Goal: Transaction & Acquisition: Purchase product/service

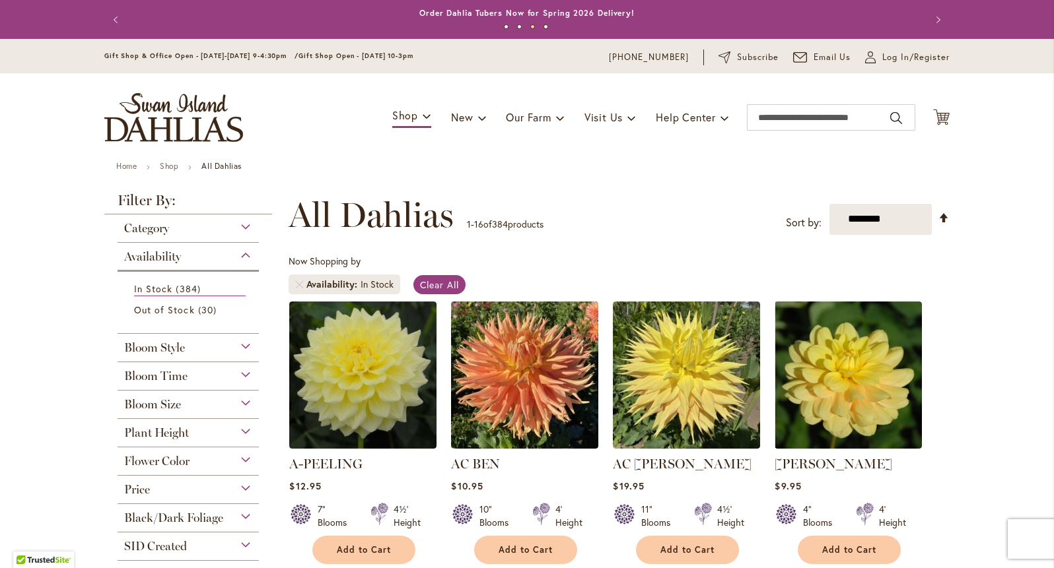
click at [247, 456] on div "Flower Color" at bounding box center [188, 458] width 141 height 21
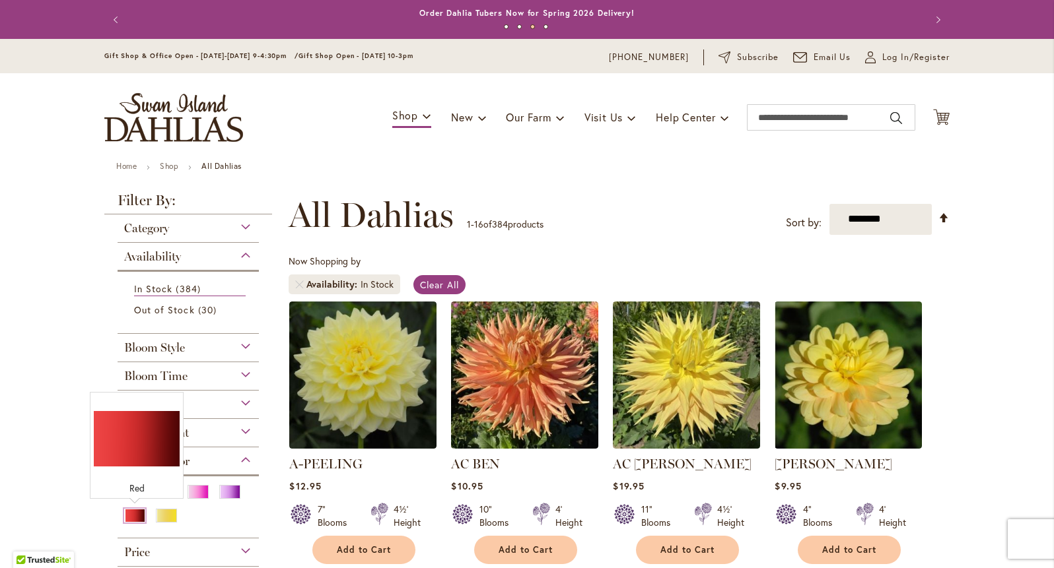
click at [129, 516] on div "Red" at bounding box center [134, 516] width 21 height 14
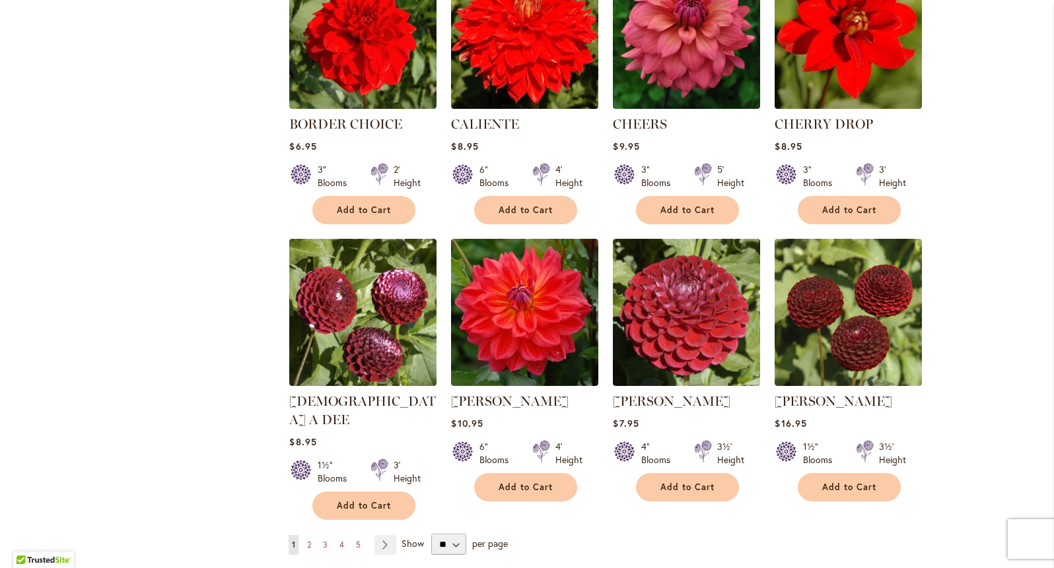
scroll to position [902, 0]
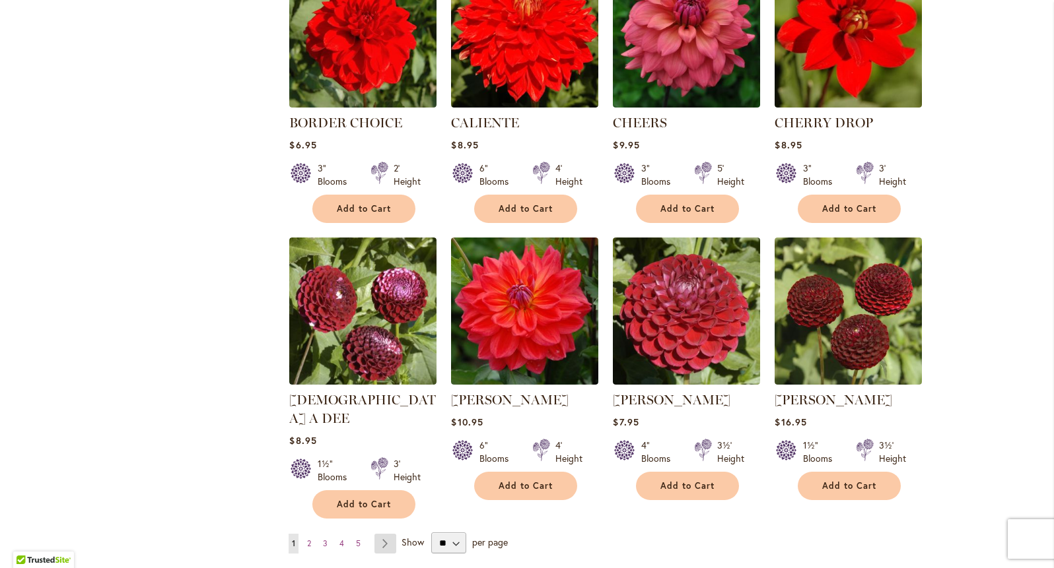
click at [386, 534] on link "Page Next" at bounding box center [385, 544] width 22 height 20
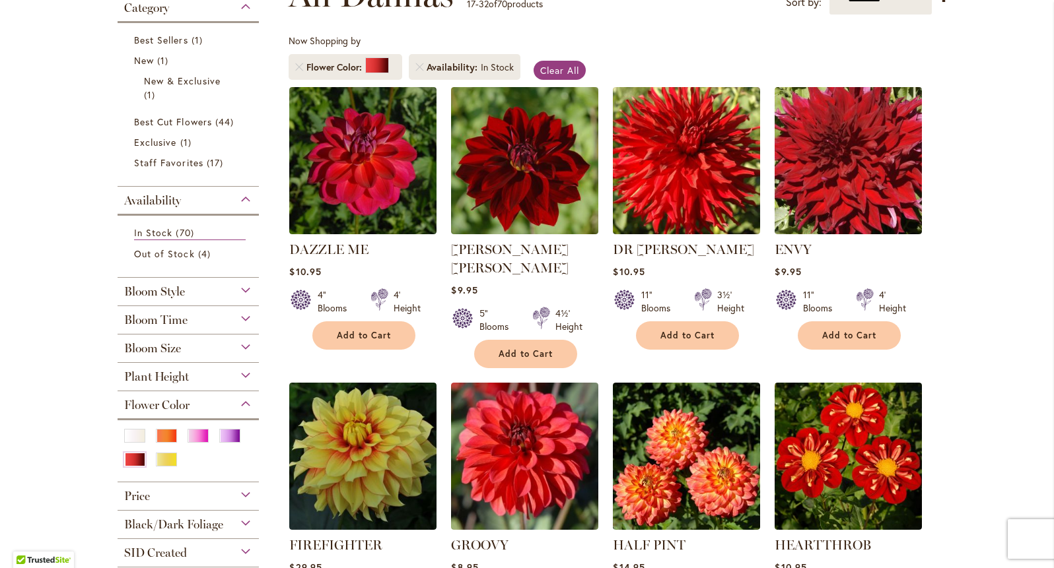
scroll to position [216, 0]
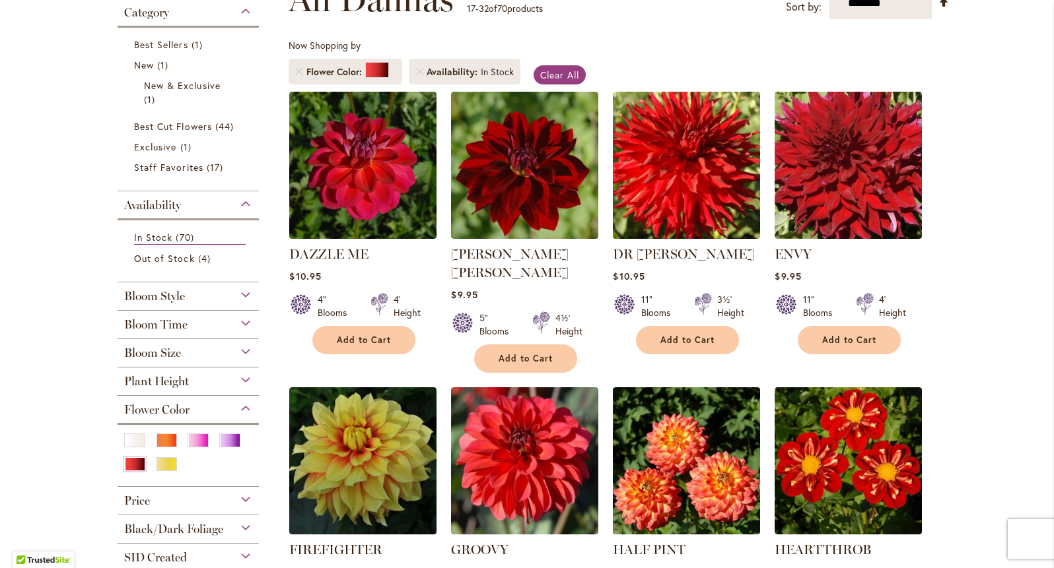
click at [202, 301] on div "Bloom Style" at bounding box center [188, 293] width 141 height 21
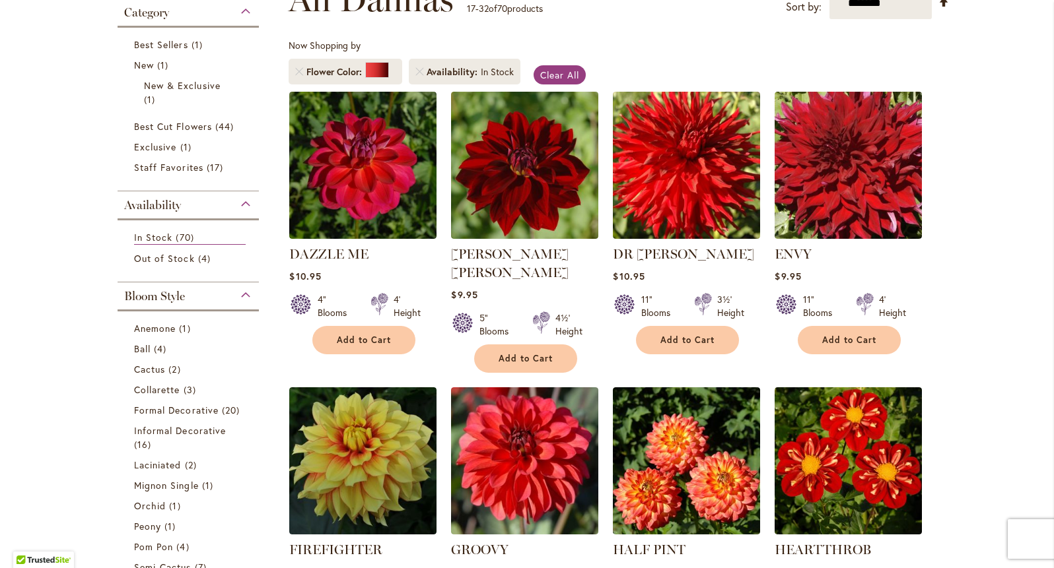
scroll to position [498, 0]
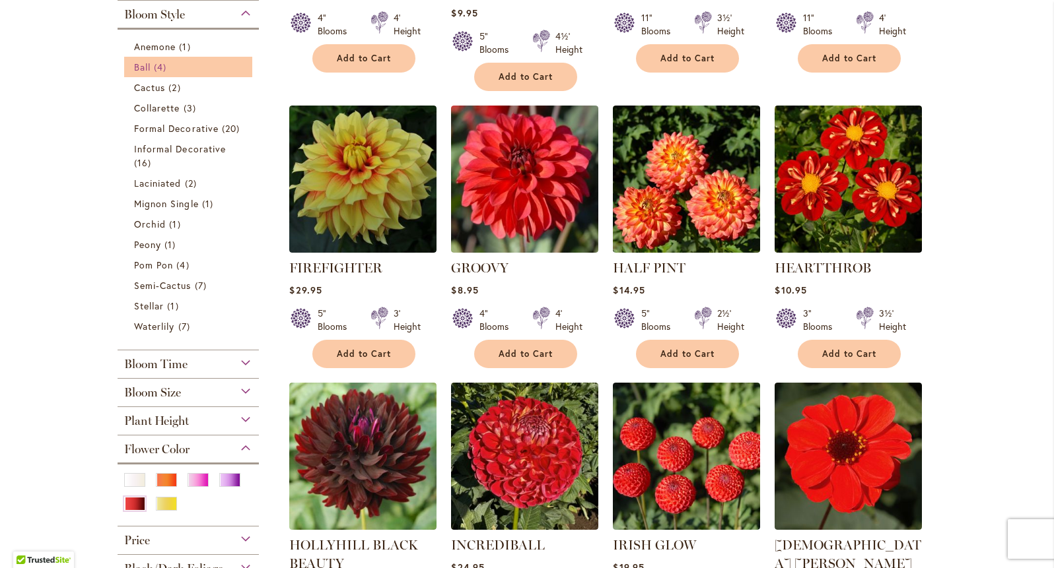
click at [205, 67] on link "Ball 4 items" at bounding box center [190, 67] width 112 height 14
